Goal: Task Accomplishment & Management: Use online tool/utility

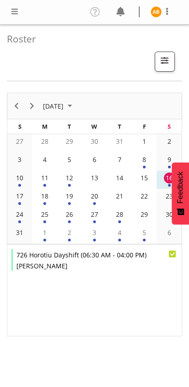
click at [15, 12] on span at bounding box center [14, 11] width 11 height 11
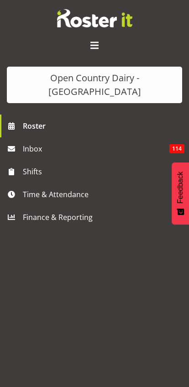
click at [33, 188] on span "Time & Attendance" at bounding box center [97, 195] width 148 height 14
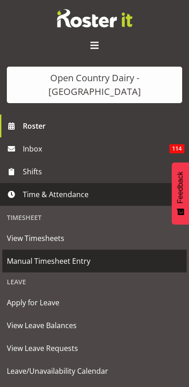
click at [12, 254] on span "Manual Timesheet Entry" at bounding box center [94, 261] width 175 height 14
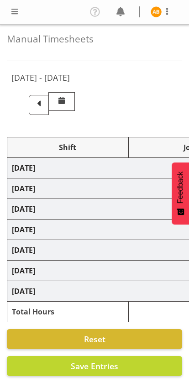
select select "78987"
select select "78954"
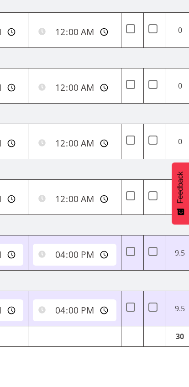
scroll to position [0, 406]
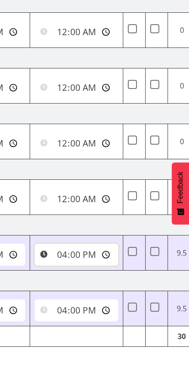
click at [53, 254] on input "16:00:00" at bounding box center [77, 255] width 84 height 22
type input "15:45:00"
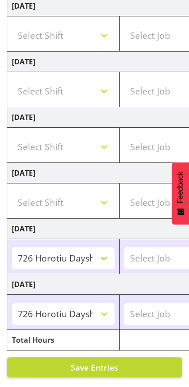
scroll to position [0, 0]
click at [107, 368] on span "Save Entries" at bounding box center [94, 367] width 47 height 11
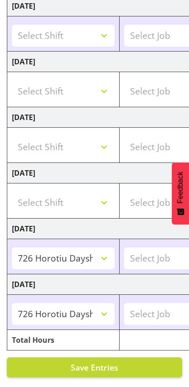
click at [116, 368] on span "Save Entries" at bounding box center [94, 367] width 47 height 11
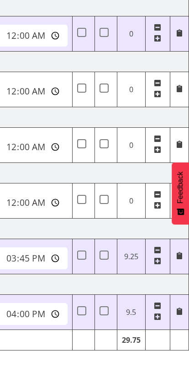
scroll to position [0, 457]
